Goal: Task Accomplishment & Management: Manage account settings

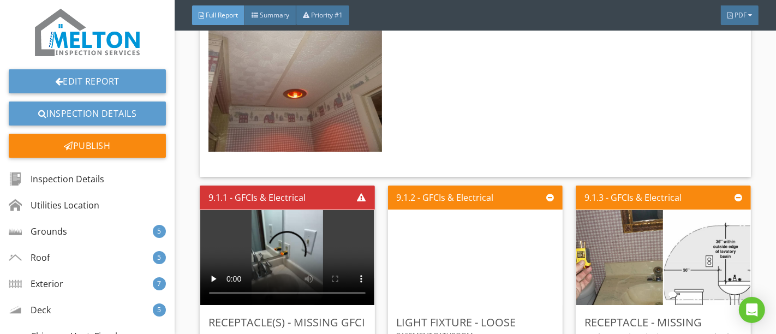
scroll to position [8790, 0]
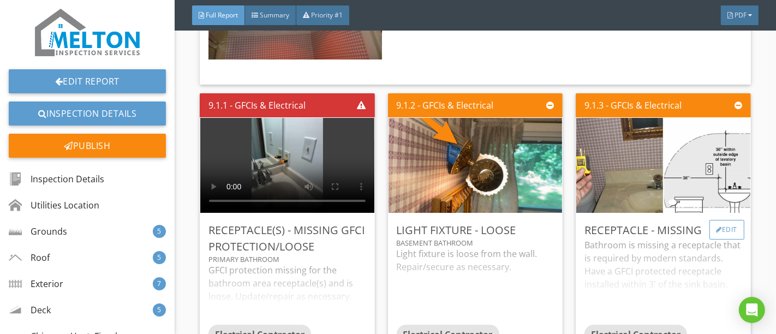
click at [716, 226] on div at bounding box center [719, 229] width 6 height 7
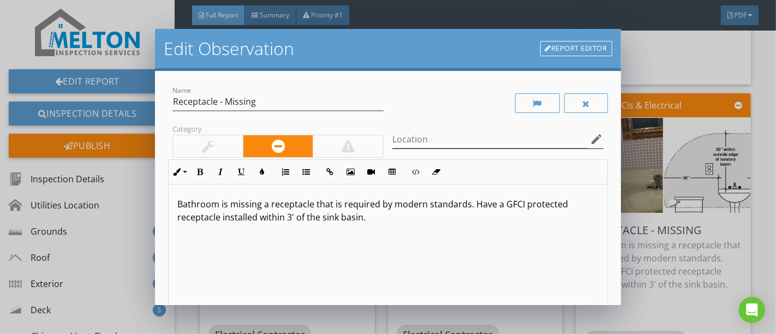
click at [590, 142] on icon "edit" at bounding box center [596, 139] width 13 height 13
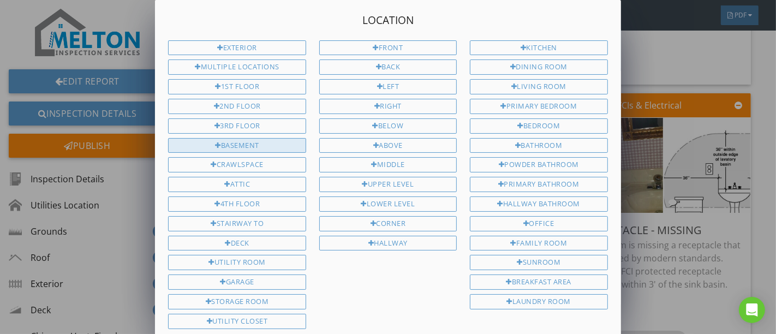
click at [244, 143] on div "Basement" at bounding box center [236, 145] width 137 height 15
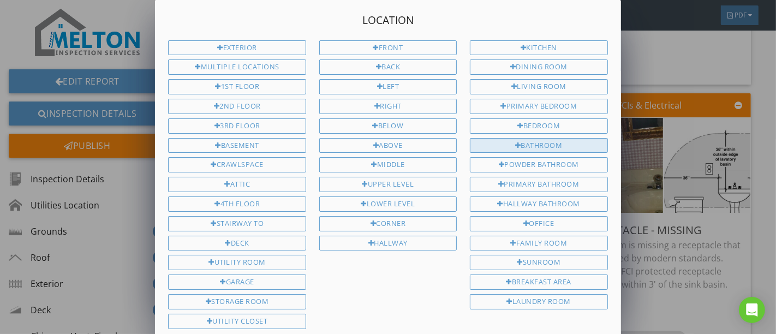
click at [544, 142] on div "Bathroom" at bounding box center [538, 145] width 137 height 15
type input "Basement Bathroom"
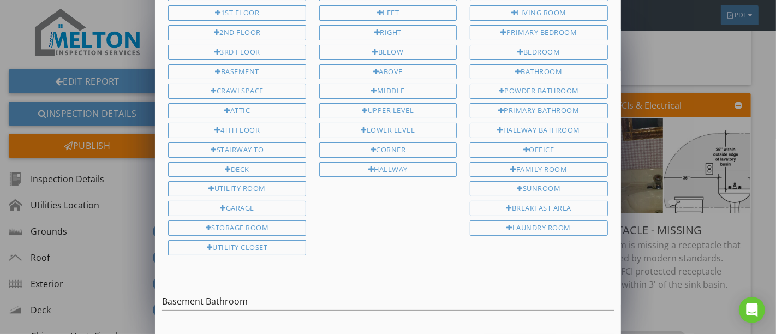
scroll to position [102, 0]
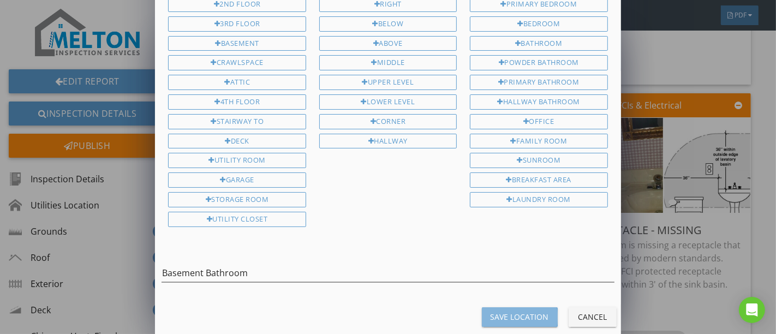
click at [499, 311] on div "Save Location" at bounding box center [520, 316] width 58 height 11
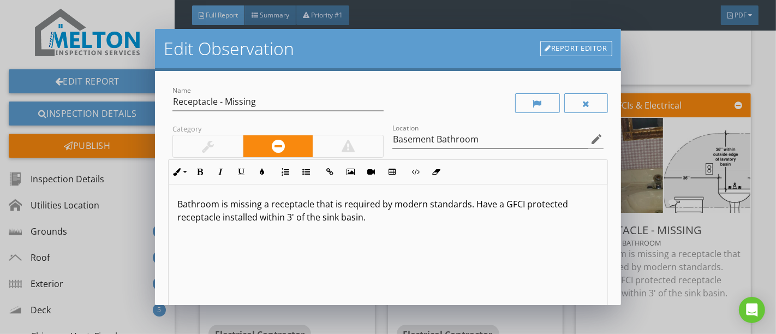
scroll to position [0, 0]
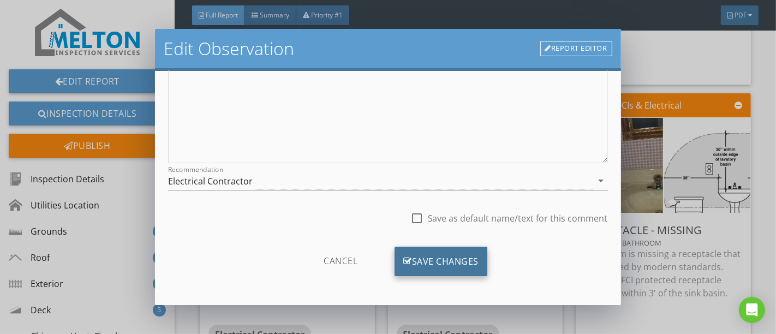
click at [456, 253] on div "Save Changes" at bounding box center [440, 261] width 93 height 29
type input "Basement Bathroom"
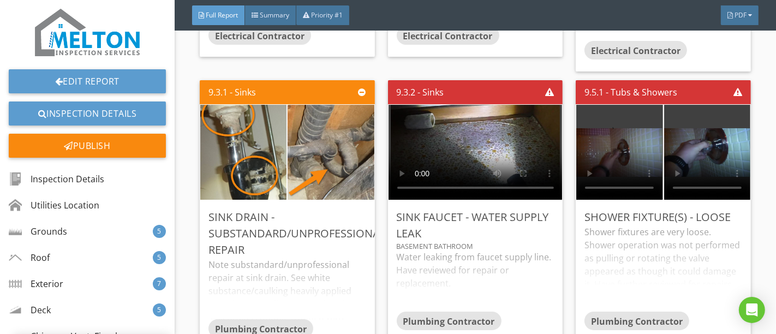
scroll to position [9093, 0]
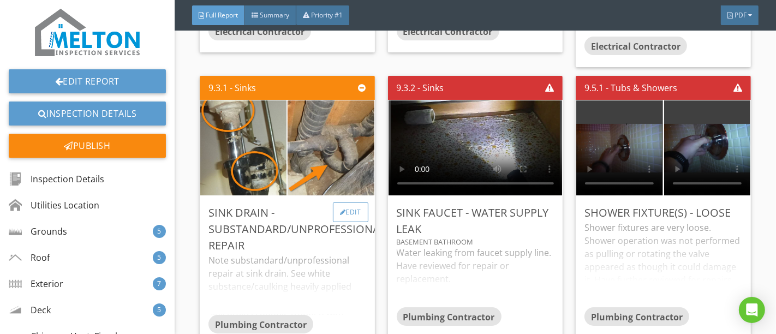
click at [349, 202] on div "Edit" at bounding box center [350, 212] width 35 height 20
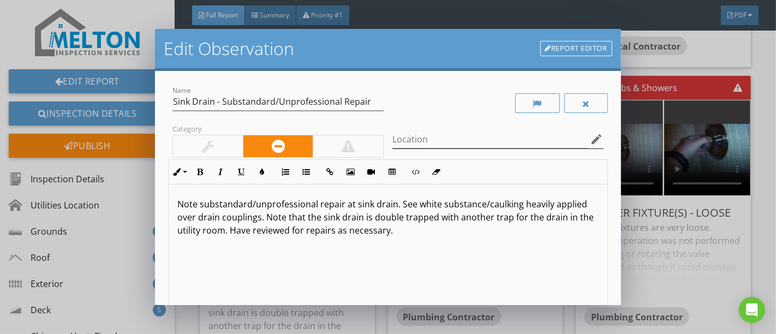
click at [590, 137] on icon "edit" at bounding box center [596, 139] width 13 height 13
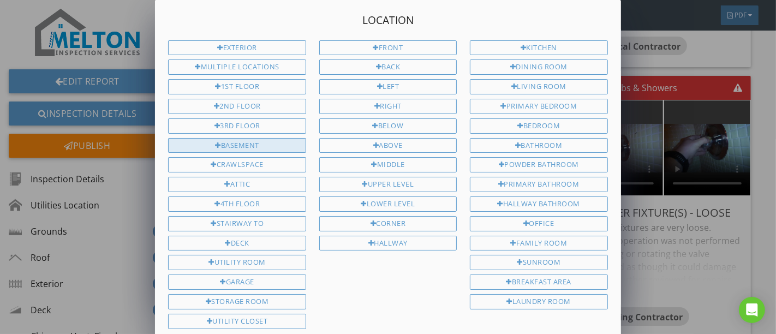
click at [259, 142] on div "Basement" at bounding box center [236, 145] width 137 height 15
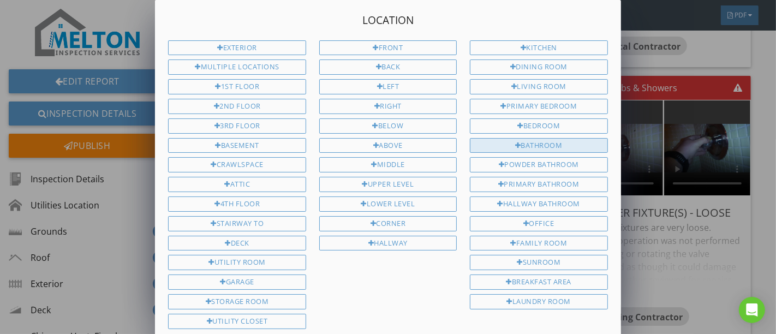
click at [542, 138] on div "Bathroom" at bounding box center [538, 145] width 137 height 15
type input "Basement Bathroom"
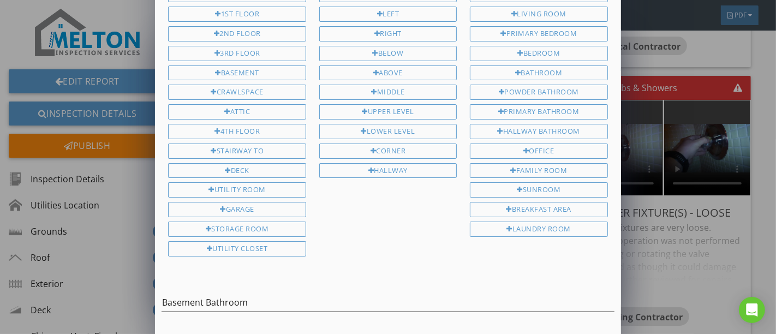
scroll to position [102, 0]
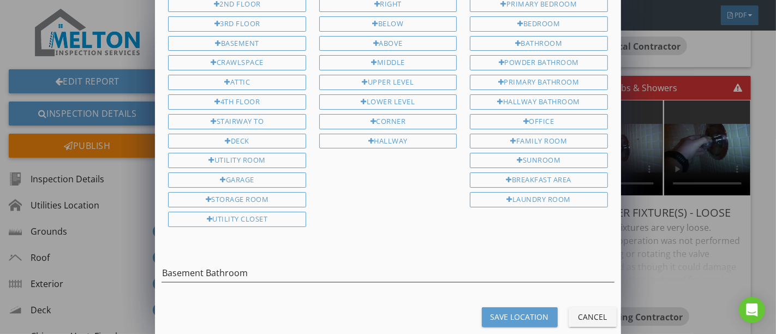
click at [522, 311] on div "Save Location" at bounding box center [520, 316] width 58 height 11
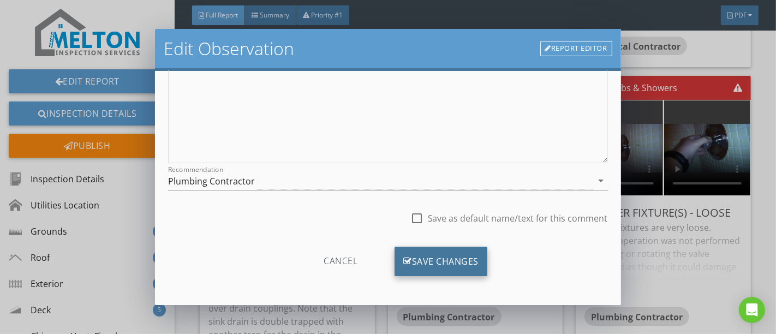
click at [459, 259] on div "Save Changes" at bounding box center [440, 261] width 93 height 29
type input "Basement Bathroom"
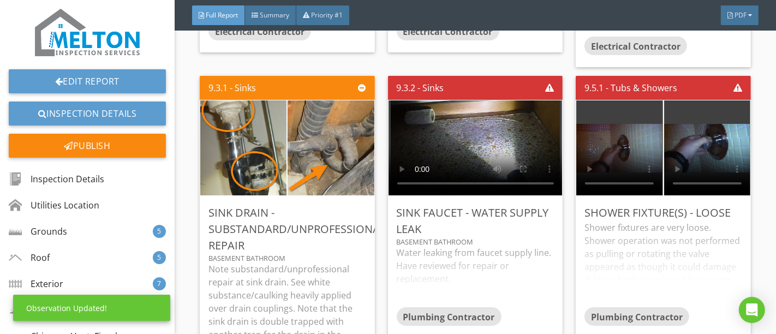
scroll to position [65, 0]
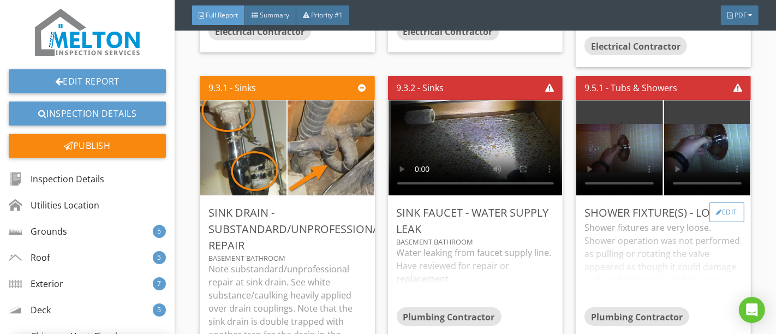
click at [716, 209] on div at bounding box center [719, 212] width 6 height 7
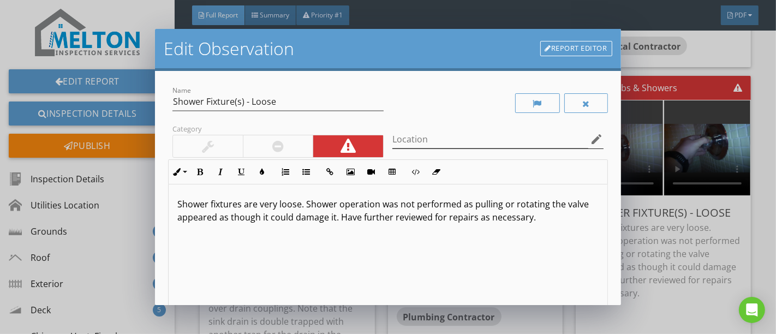
click at [590, 137] on icon "edit" at bounding box center [596, 139] width 13 height 13
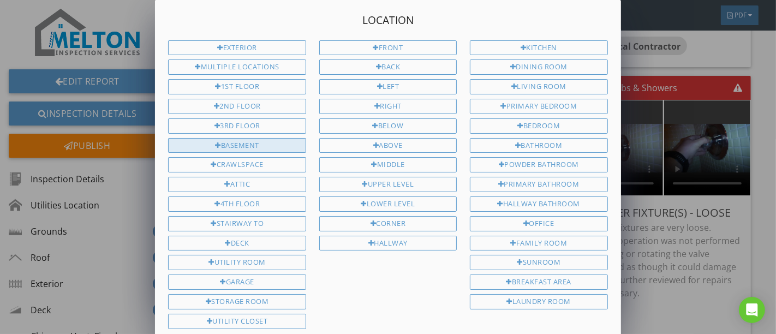
click at [249, 141] on div "Basement" at bounding box center [236, 145] width 137 height 15
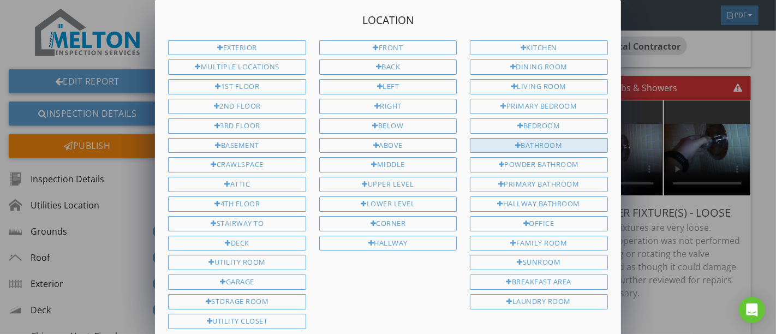
click at [519, 138] on div "Bathroom" at bounding box center [538, 145] width 137 height 15
type input "Basement Bathroom"
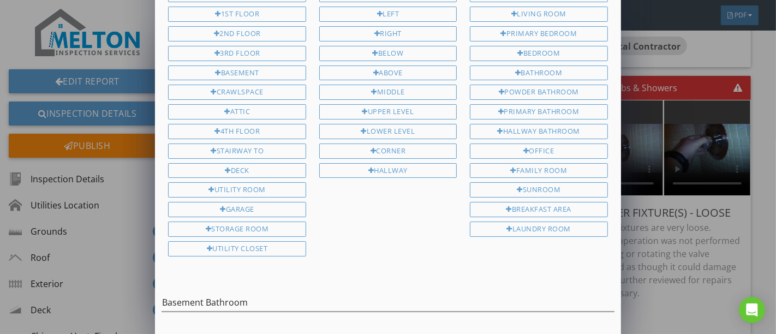
scroll to position [102, 0]
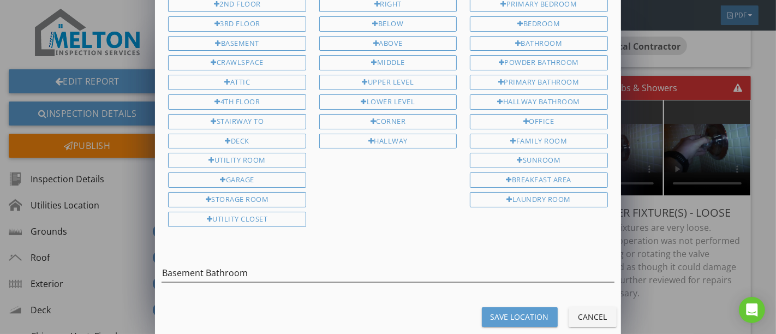
click at [524, 311] on div "Save Location" at bounding box center [520, 316] width 58 height 11
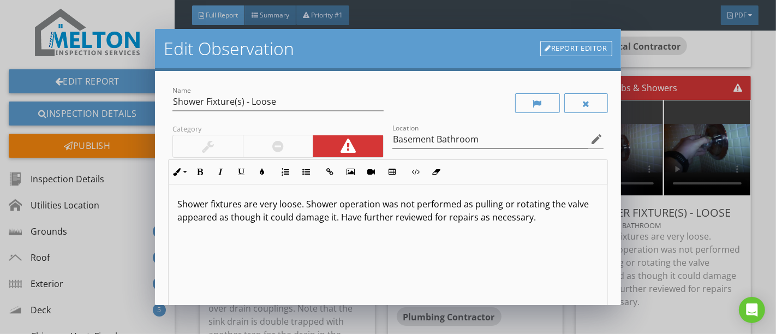
scroll to position [0, 0]
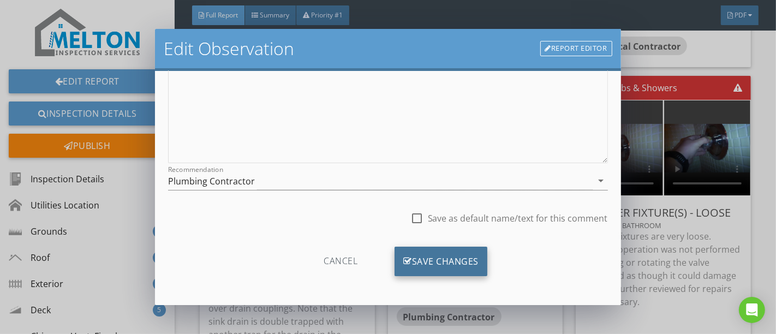
click at [434, 262] on div "Save Changes" at bounding box center [440, 261] width 93 height 29
type input "Basement Bathroom"
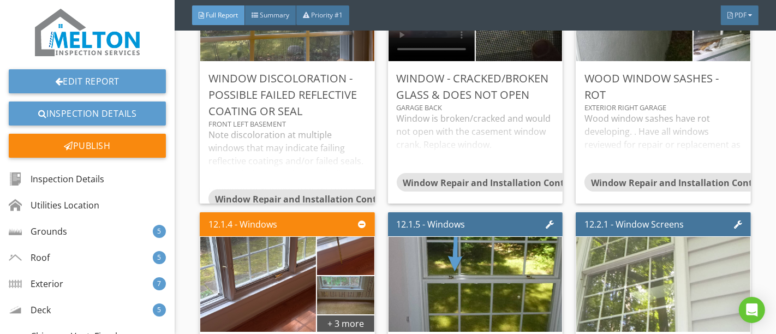
scroll to position [13276, 0]
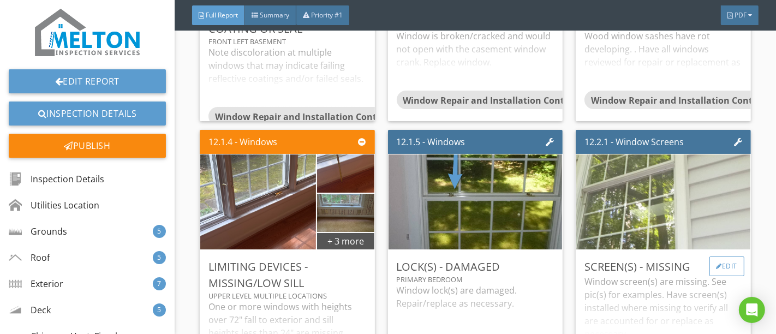
click at [730, 256] on div "Edit" at bounding box center [726, 266] width 35 height 20
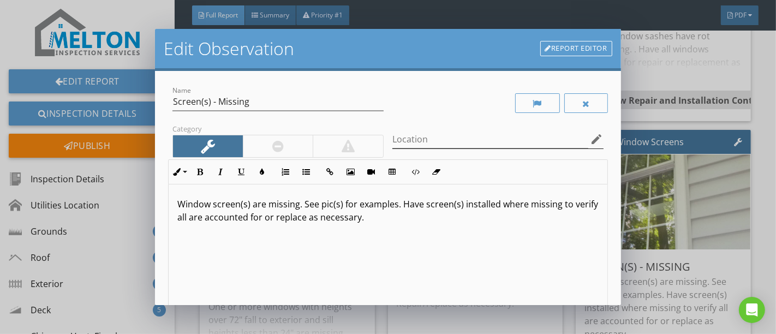
click at [590, 137] on icon "edit" at bounding box center [596, 139] width 13 height 13
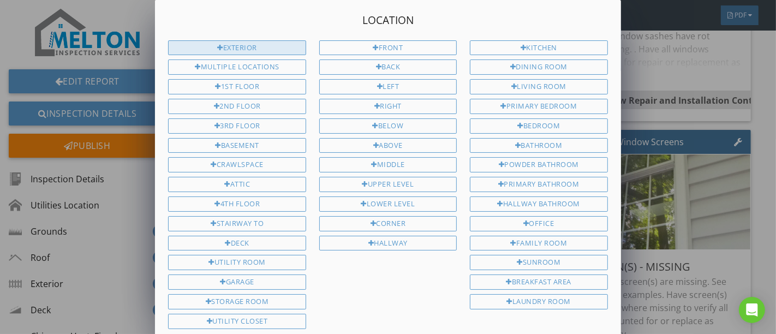
click at [243, 45] on div "Exterior" at bounding box center [236, 47] width 137 height 15
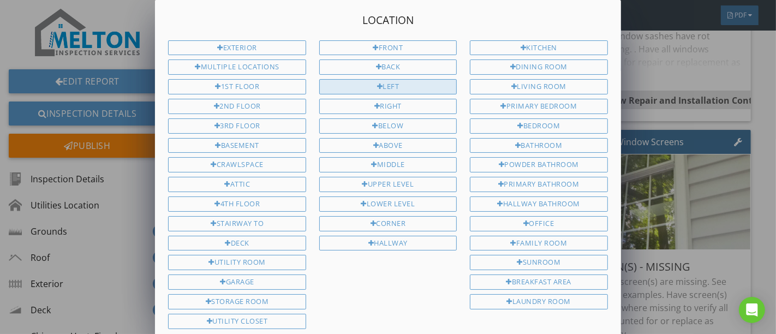
click at [393, 80] on div "Left" at bounding box center [387, 86] width 137 height 15
type input "Exterior Left"
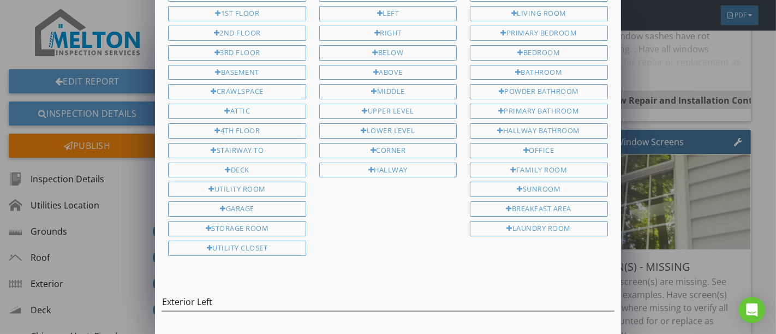
scroll to position [102, 0]
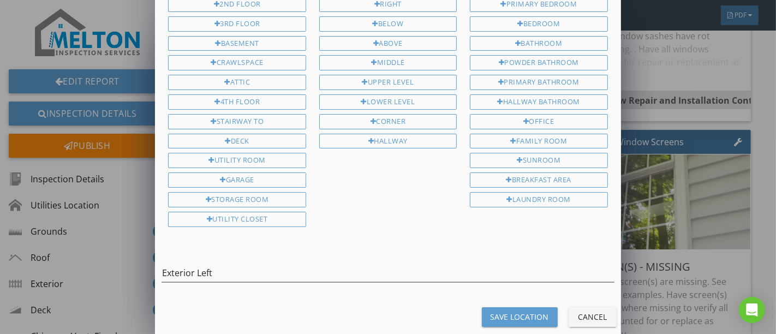
click at [524, 311] on div "Save Location" at bounding box center [520, 316] width 58 height 11
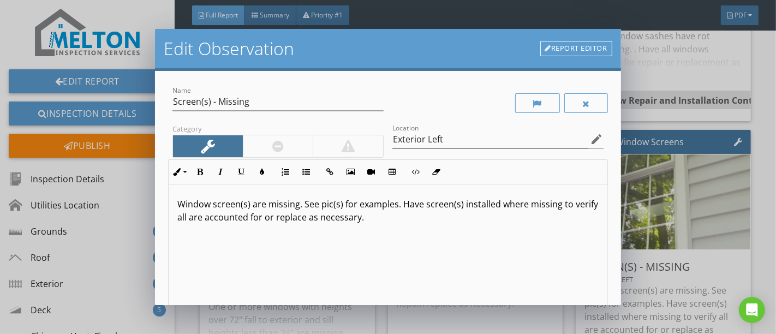
scroll to position [0, 0]
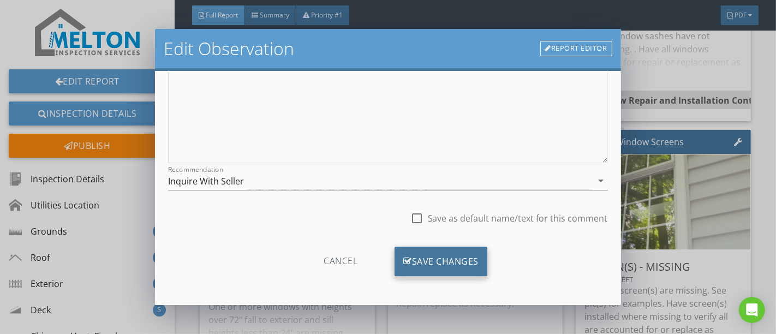
click at [449, 255] on div "Save Changes" at bounding box center [440, 261] width 93 height 29
type input "Exterior Left"
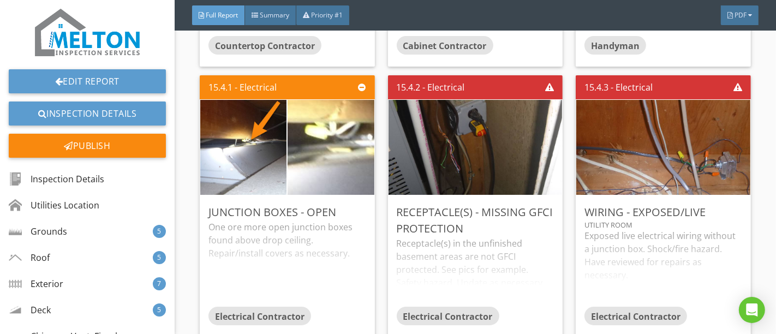
scroll to position [15823, 0]
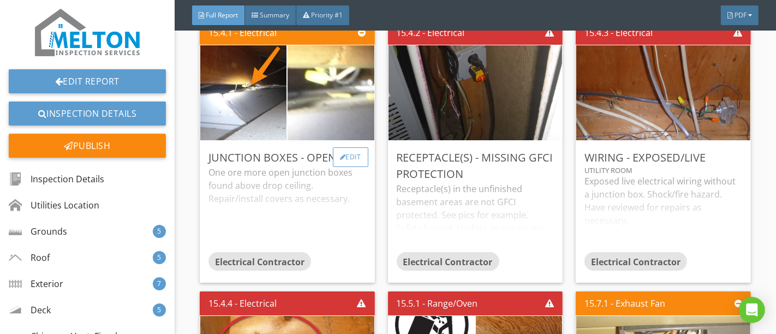
click at [355, 147] on div "Edit" at bounding box center [350, 157] width 35 height 20
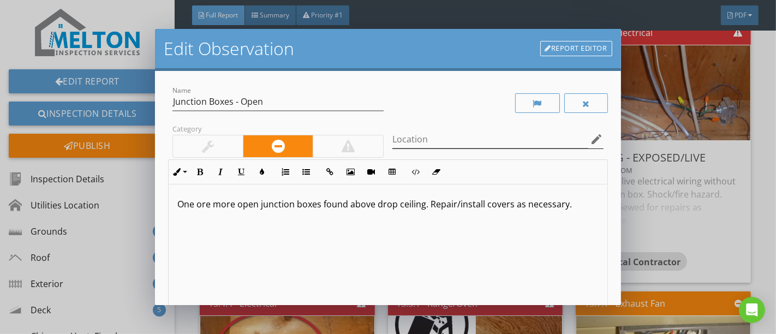
click at [590, 135] on icon "edit" at bounding box center [596, 139] width 13 height 13
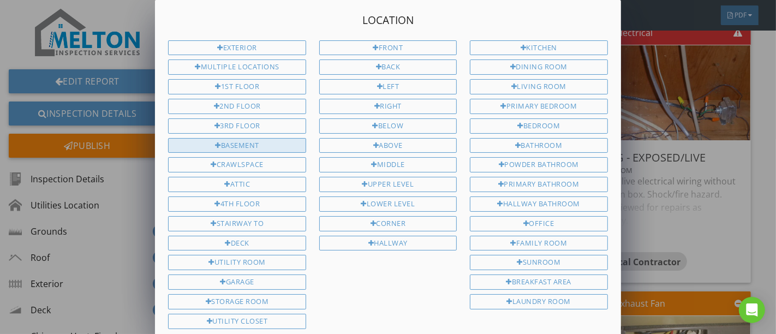
click at [218, 138] on div "Basement" at bounding box center [236, 145] width 137 height 15
type input "Basement"
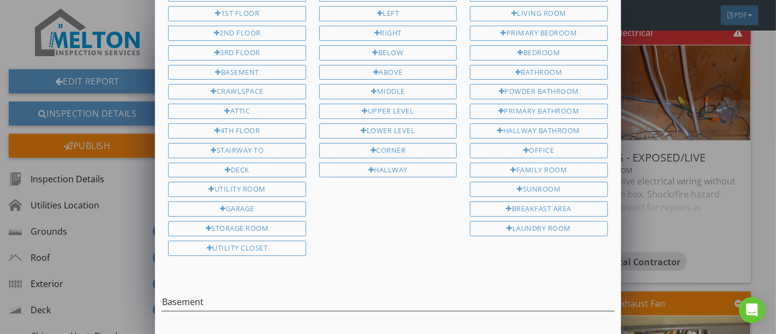
scroll to position [102, 0]
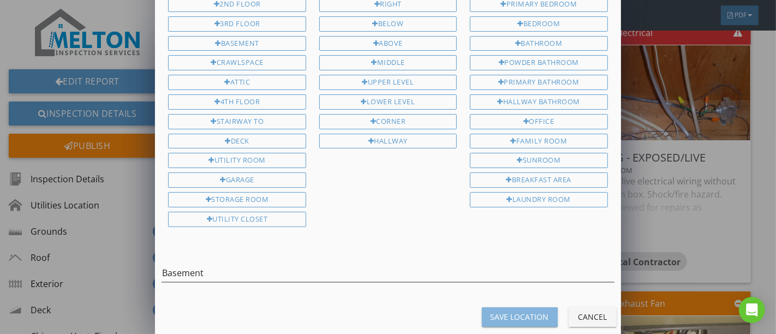
click at [498, 311] on div "Save Location" at bounding box center [520, 316] width 58 height 11
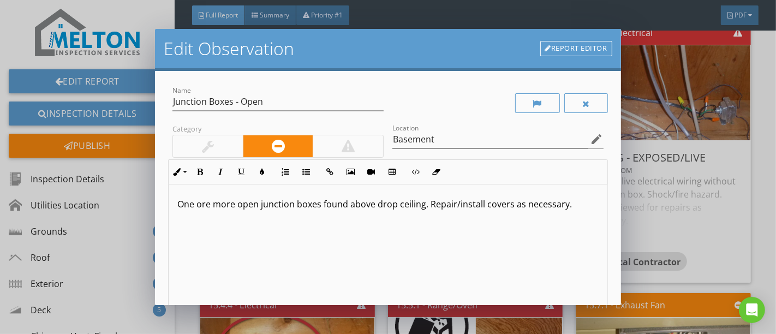
scroll to position [0, 0]
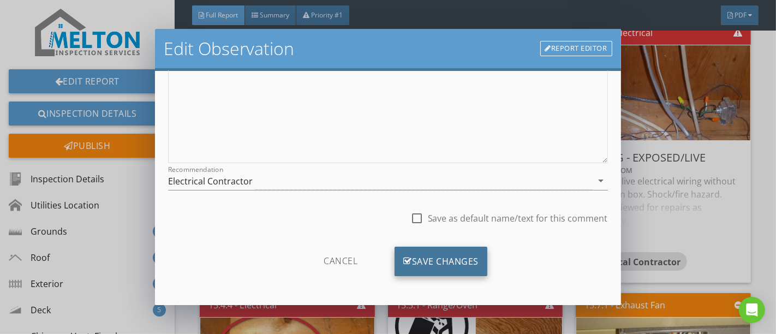
click at [457, 247] on div "Save Changes" at bounding box center [440, 261] width 93 height 29
type input "Basement"
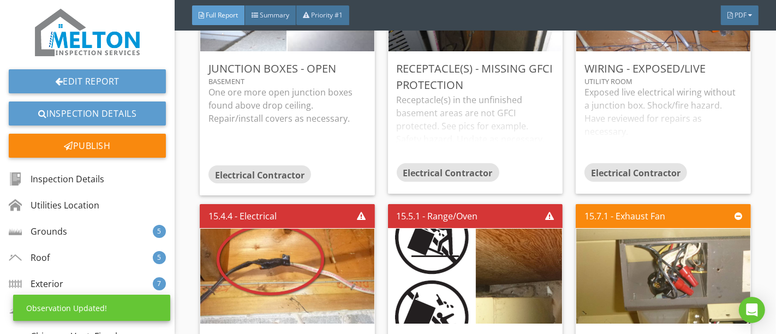
scroll to position [16065, 0]
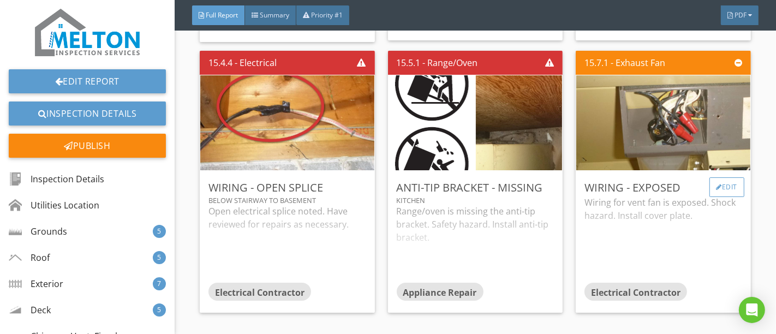
click at [710, 177] on div "Edit" at bounding box center [726, 187] width 35 height 20
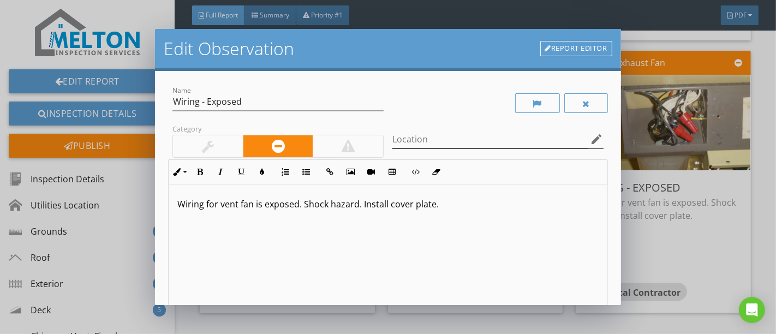
click at [590, 141] on icon "edit" at bounding box center [596, 139] width 13 height 13
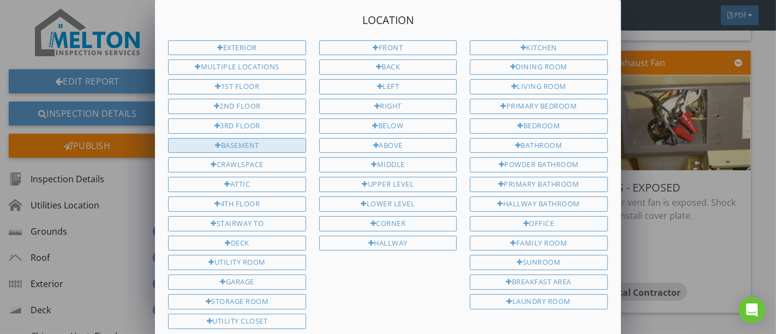
click at [248, 140] on div "Basement" at bounding box center [236, 145] width 137 height 15
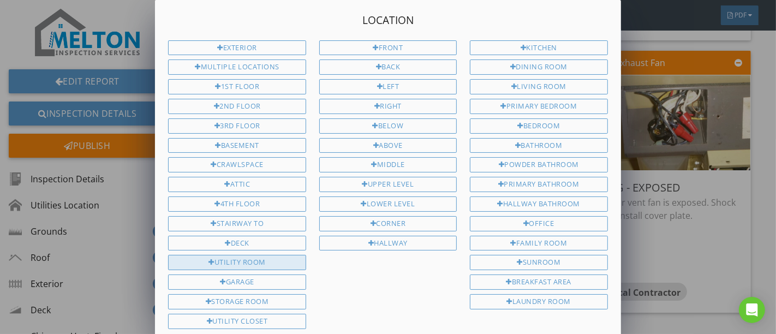
click at [239, 255] on div "Utility Room" at bounding box center [236, 262] width 137 height 15
type input "Basement Utility Room"
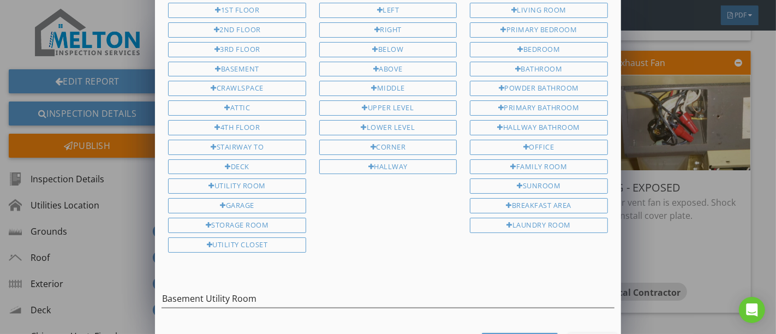
scroll to position [102, 0]
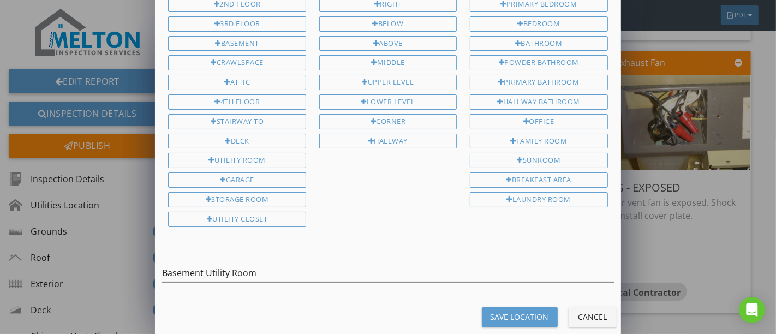
click at [512, 311] on div "Save Location" at bounding box center [520, 316] width 58 height 11
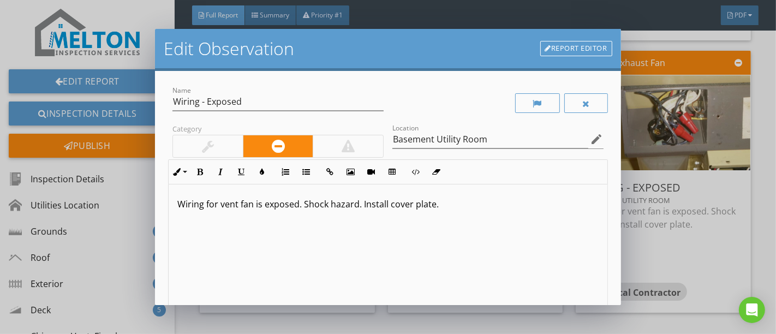
scroll to position [0, 0]
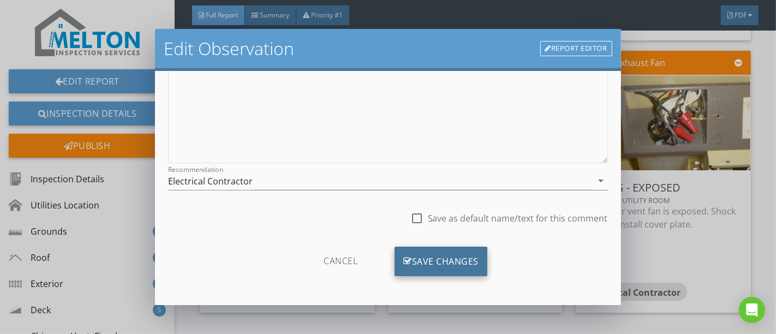
click at [467, 268] on div "Save Changes" at bounding box center [440, 261] width 93 height 29
type input "Basement Utility Room"
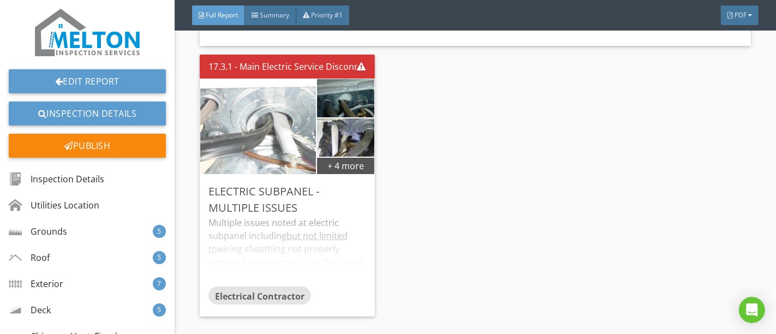
scroll to position [18005, 0]
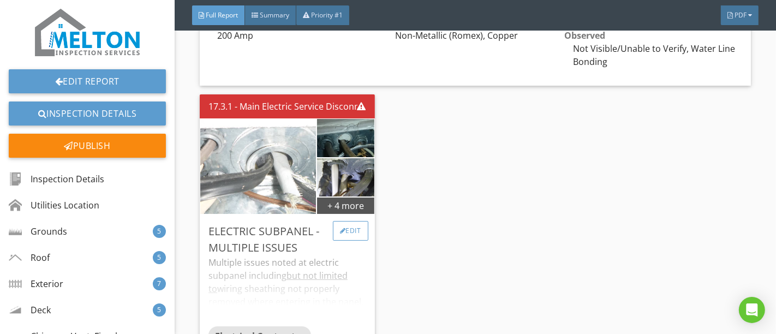
click at [351, 221] on div "Edit" at bounding box center [350, 231] width 35 height 20
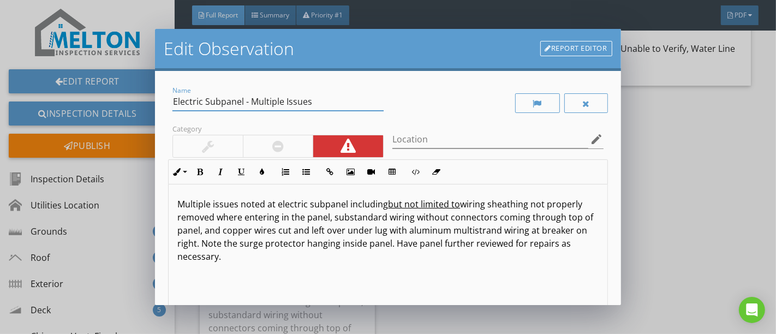
drag, startPoint x: 201, startPoint y: 99, endPoint x: 224, endPoint y: 99, distance: 22.9
click at [224, 99] on input "Electric Subpanel - Multiple Issues" at bounding box center [277, 102] width 211 height 18
type input "Electric Panel - Multiple Issues"
drag, startPoint x: 321, startPoint y: 205, endPoint x: 309, endPoint y: 205, distance: 12.0
click at [309, 205] on p "Multiple issues noted at electric subpanel including but not limited to wiring …" at bounding box center [387, 230] width 421 height 65
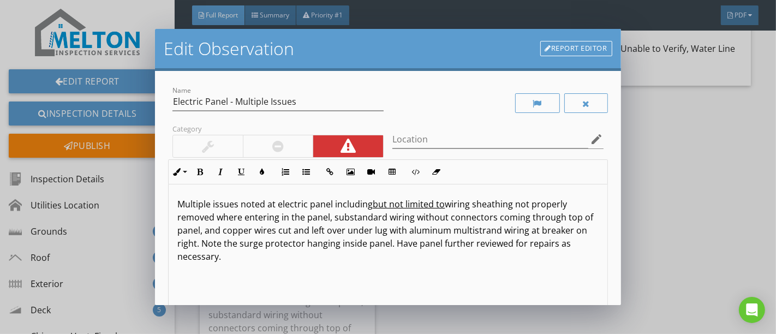
type textarea "<p>Multiple issues noted at electric panel including <u>but not limited to</u> …"
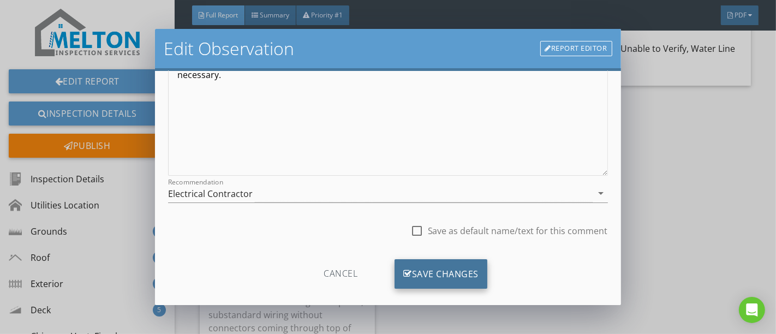
click at [464, 281] on div "Save Changes" at bounding box center [440, 273] width 93 height 29
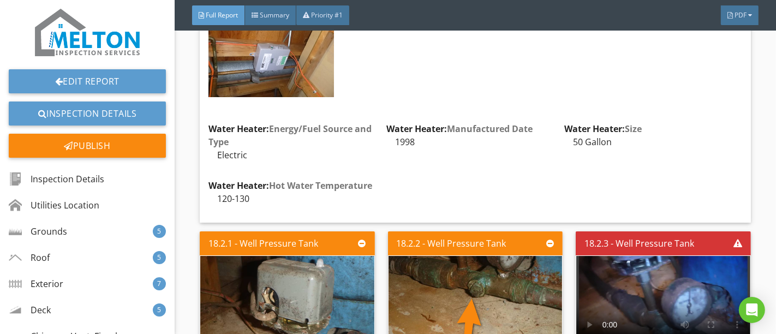
scroll to position [19581, 0]
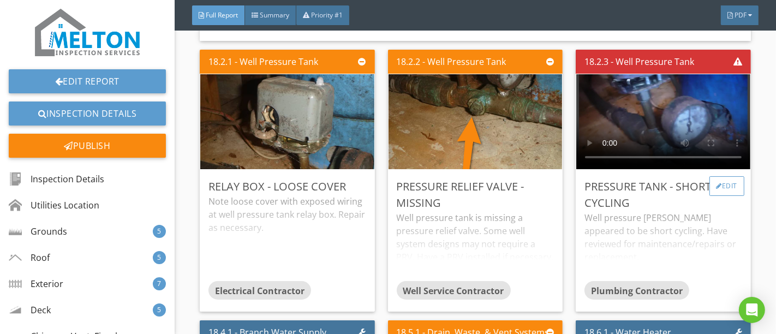
click at [712, 176] on div "Edit" at bounding box center [726, 186] width 35 height 20
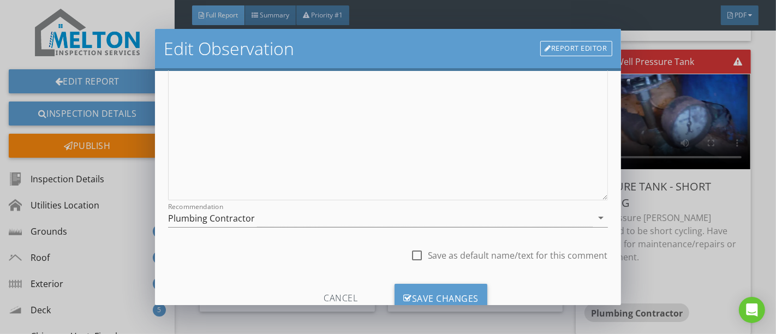
scroll to position [194, 0]
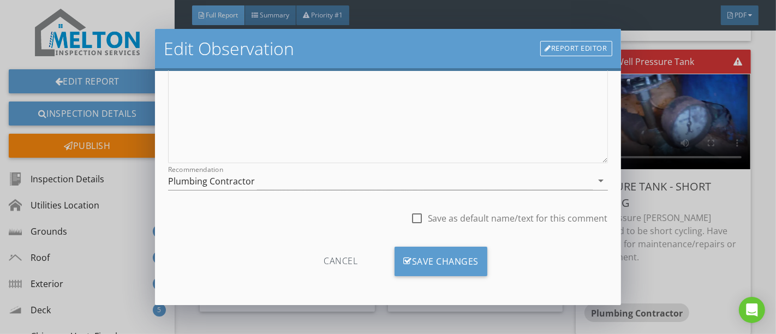
click at [428, 217] on label "Save as default name/text for this comment" at bounding box center [518, 218] width 180 height 11
checkbox input "true"
click at [414, 191] on div "Recommendation Plumbing Contractor arrow_drop_down" at bounding box center [387, 186] width 439 height 29
click at [413, 185] on div "Plumbing Contractor" at bounding box center [380, 181] width 424 height 18
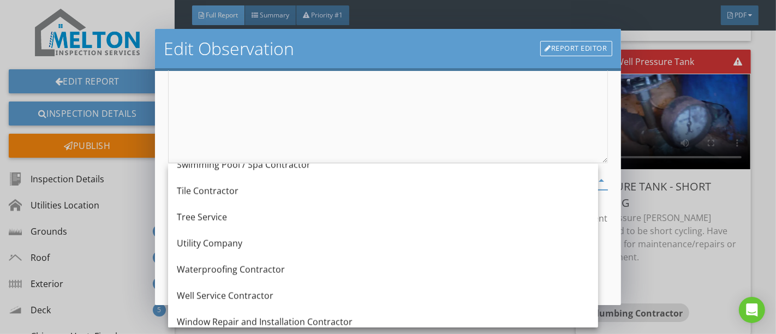
scroll to position [1547, 0]
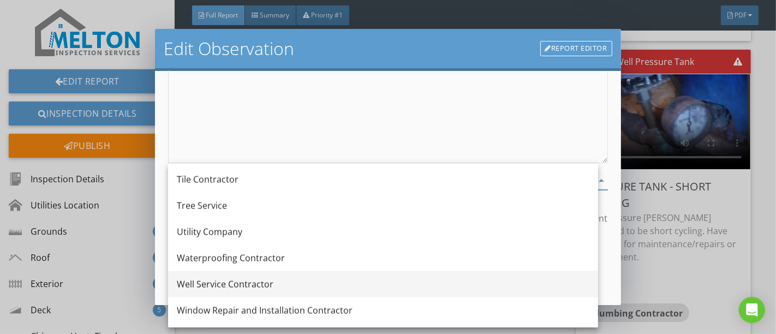
click at [372, 273] on div "Well Service Contractor" at bounding box center [383, 284] width 412 height 26
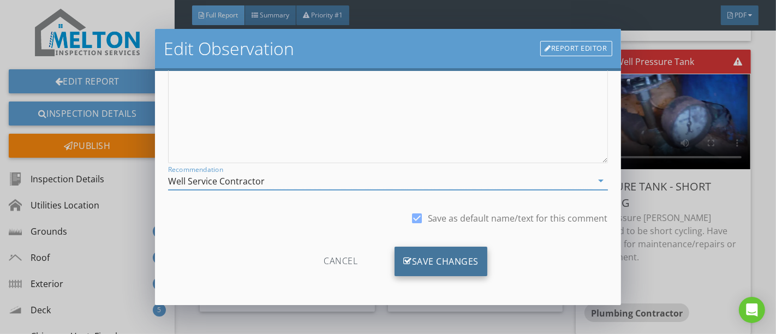
click at [414, 257] on div "Save Changes" at bounding box center [440, 261] width 93 height 29
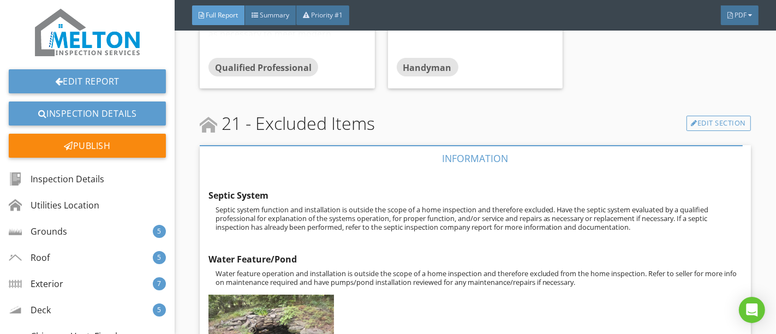
scroll to position [21371, 0]
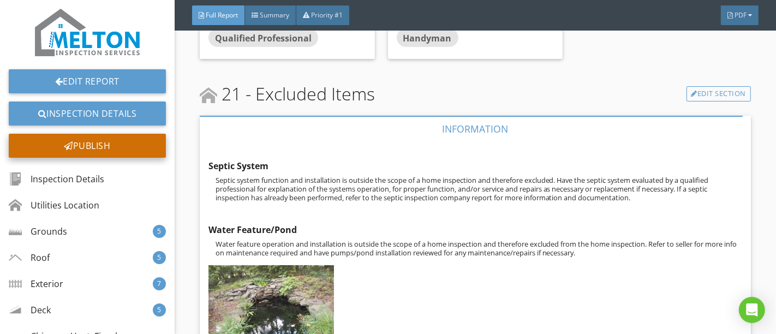
click at [97, 143] on div "Publish" at bounding box center [87, 146] width 157 height 24
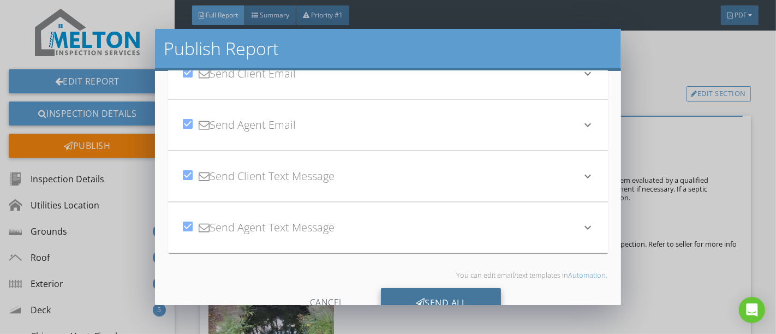
scroll to position [86, 0]
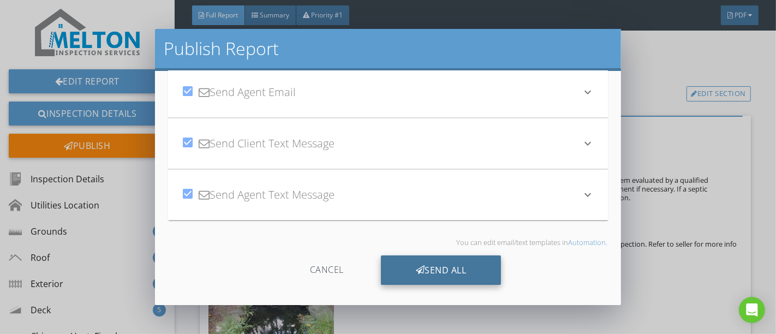
click at [416, 268] on icon at bounding box center [420, 270] width 9 height 12
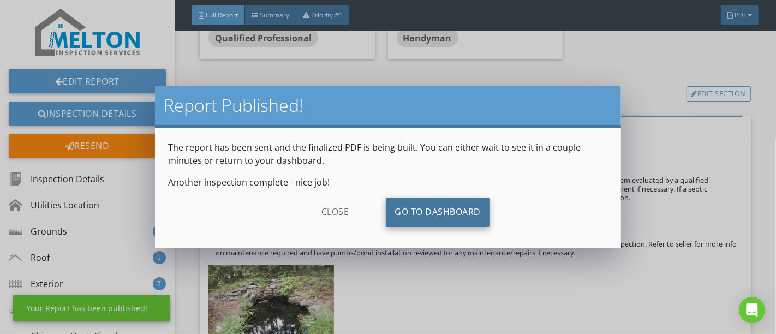
click at [419, 218] on link "Go To Dashboard" at bounding box center [438, 212] width 104 height 29
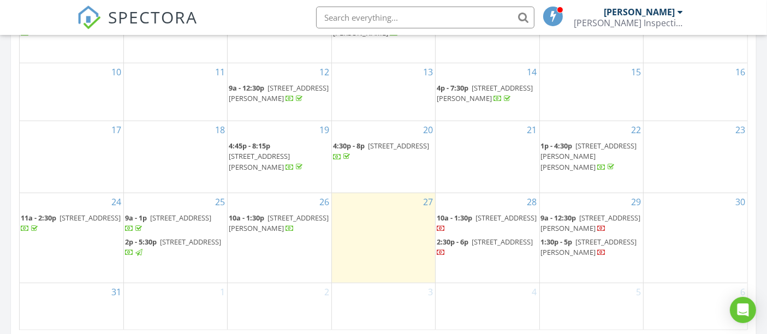
scroll to position [727, 0]
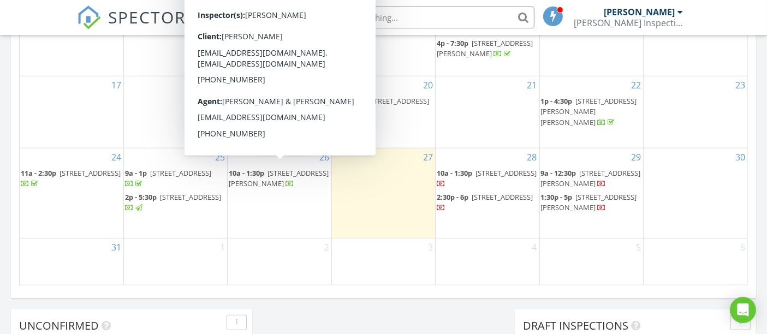
click at [285, 174] on span "[STREET_ADDRESS][PERSON_NAME]" at bounding box center [279, 178] width 100 height 20
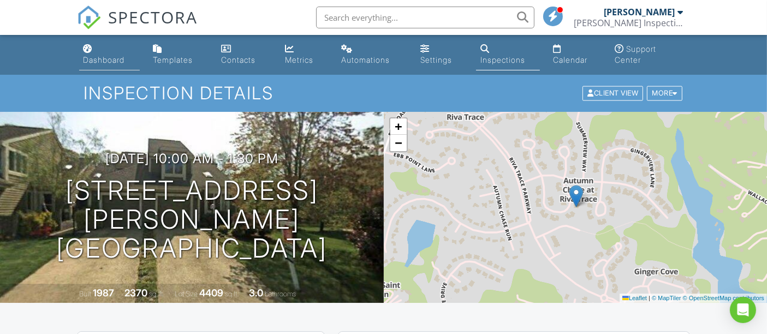
click at [110, 57] on div "Dashboard" at bounding box center [103, 59] width 41 height 9
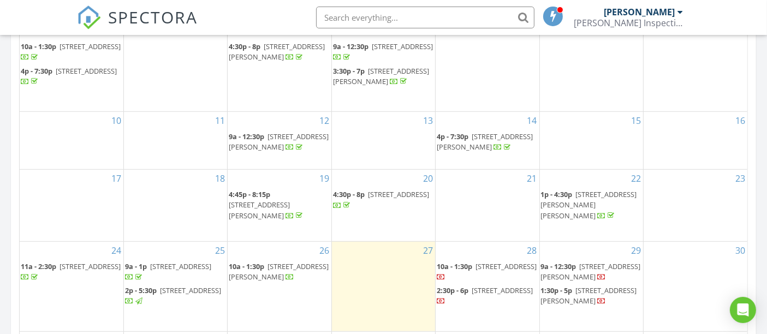
scroll to position [727, 0]
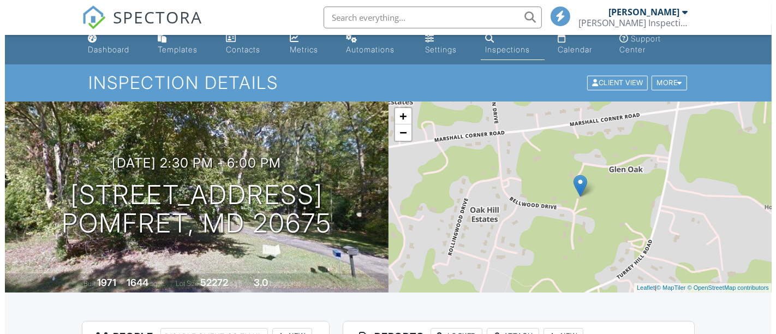
scroll to position [303, 0]
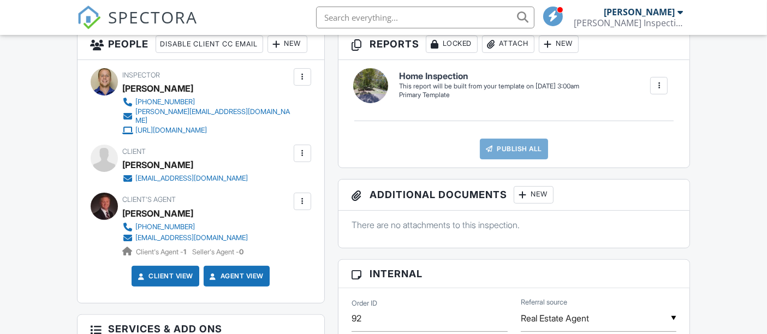
click at [301, 159] on div at bounding box center [302, 153] width 11 height 11
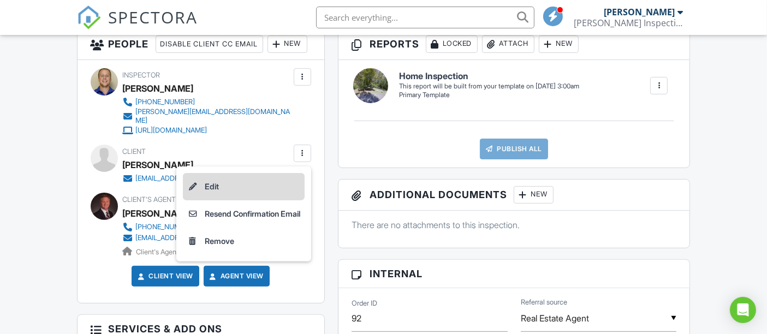
click at [250, 199] on li "Edit" at bounding box center [244, 186] width 122 height 27
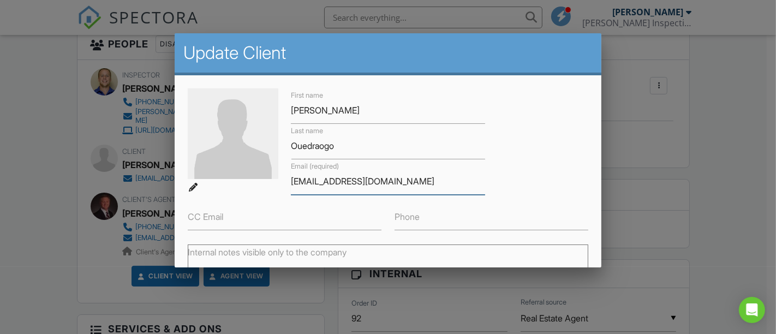
drag, startPoint x: 402, startPoint y: 186, endPoint x: 273, endPoint y: 185, distance: 128.8
click at [258, 188] on div "First name Armand Last name Ouedraogo Email (required) wendyam@gmail.com CC Ema…" at bounding box center [388, 159] width 414 height 142
paste input "omail"
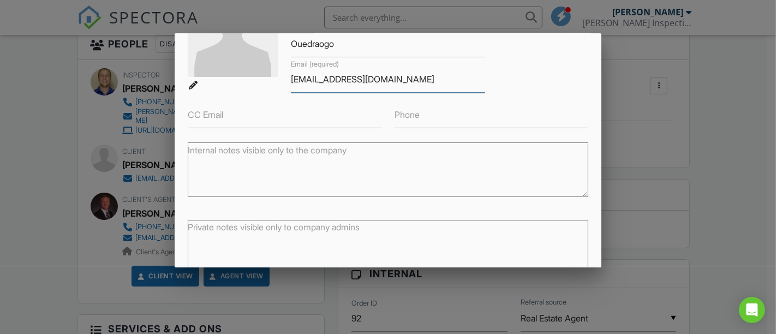
scroll to position [157, 0]
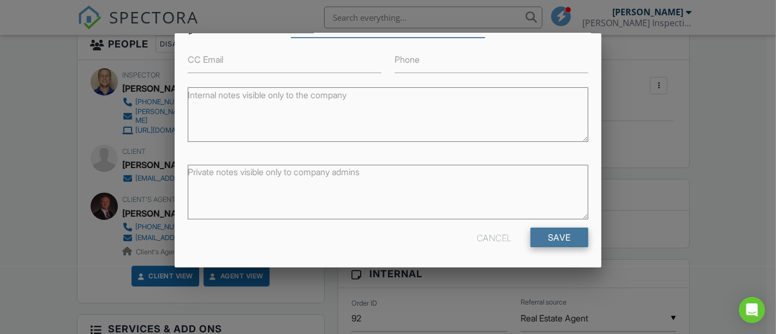
type input "[EMAIL_ADDRESS][DOMAIN_NAME]"
click at [535, 240] on input "Save" at bounding box center [559, 238] width 58 height 20
